Goal: Obtain resource: Obtain resource

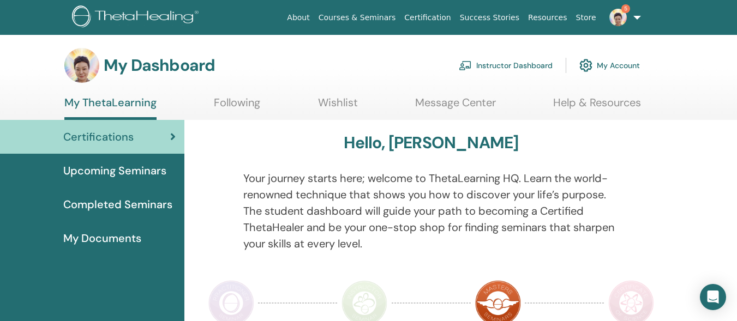
click at [510, 61] on link "Instructor Dashboard" at bounding box center [505, 65] width 94 height 24
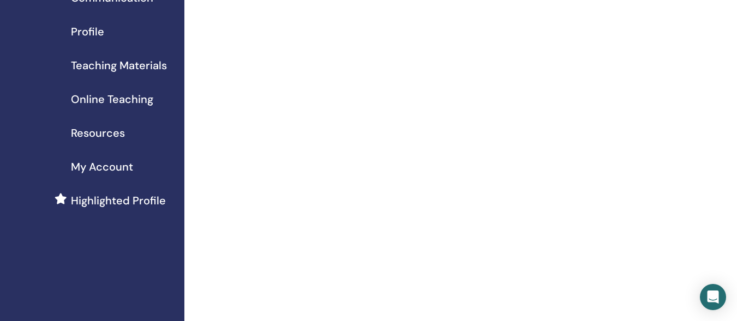
scroll to position [154, 0]
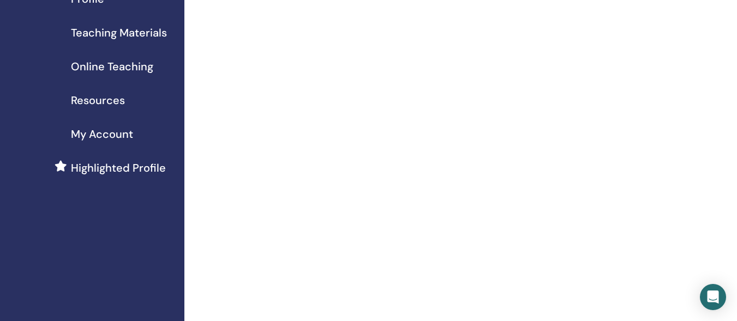
click at [98, 33] on span "Teaching Materials" at bounding box center [119, 33] width 96 height 16
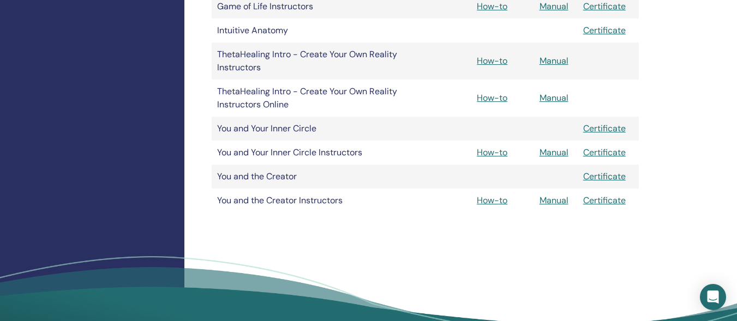
scroll to position [531, 0]
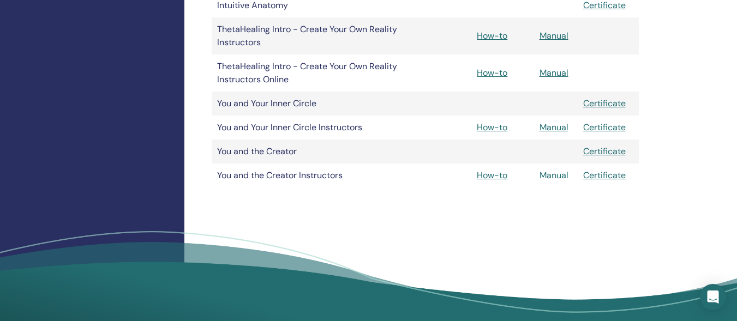
click at [551, 173] on link "Manual" at bounding box center [553, 175] width 29 height 11
